Goal: Go to known website: Access a specific website the user already knows

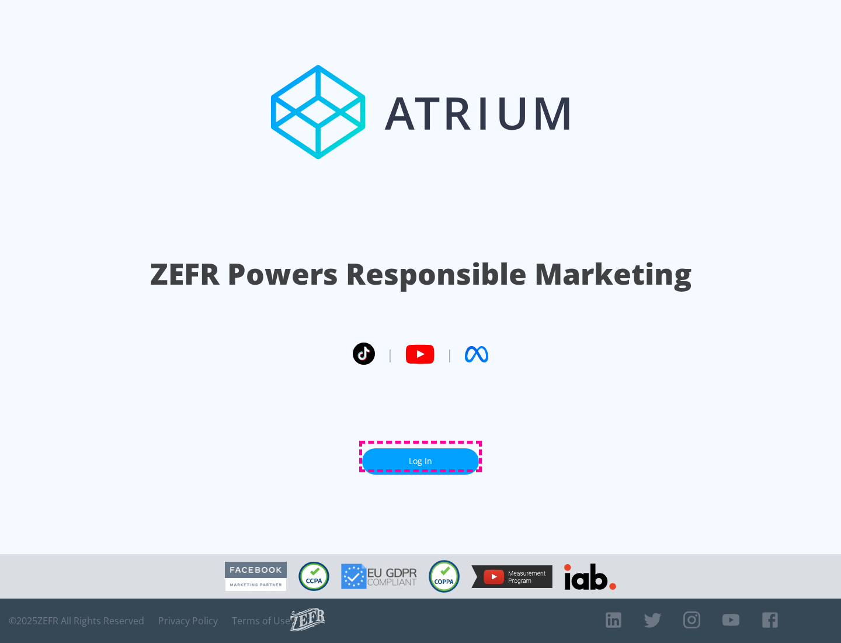
click at [421, 456] on link "Log In" at bounding box center [420, 461] width 117 height 26
